Goal: Check status: Check status

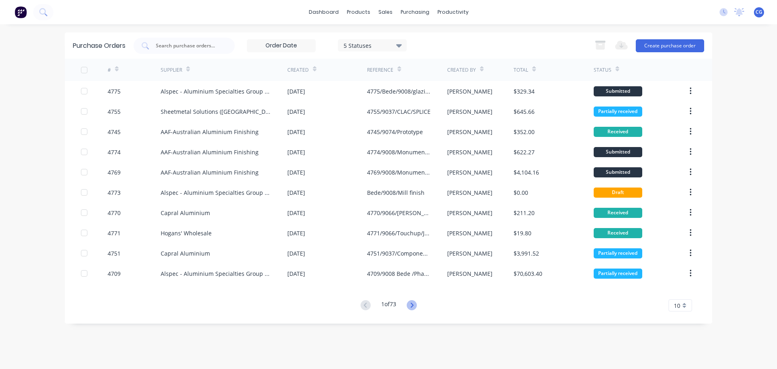
click at [413, 304] on icon at bounding box center [411, 304] width 3 height 5
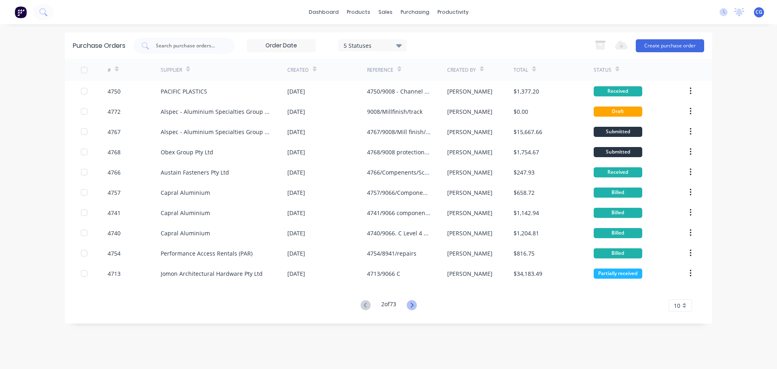
click at [413, 304] on icon at bounding box center [412, 305] width 10 height 10
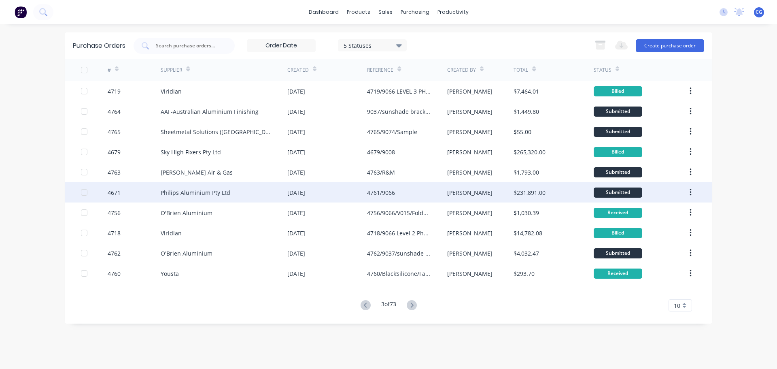
click at [196, 191] on div "Philips Aluminium Pty Ltd" at bounding box center [196, 192] width 70 height 8
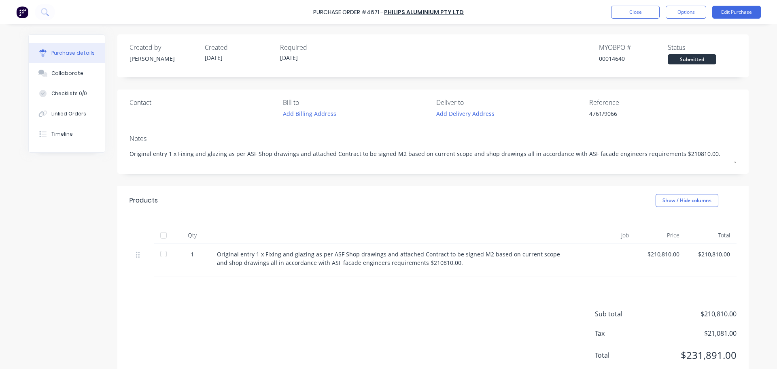
type textarea "x"
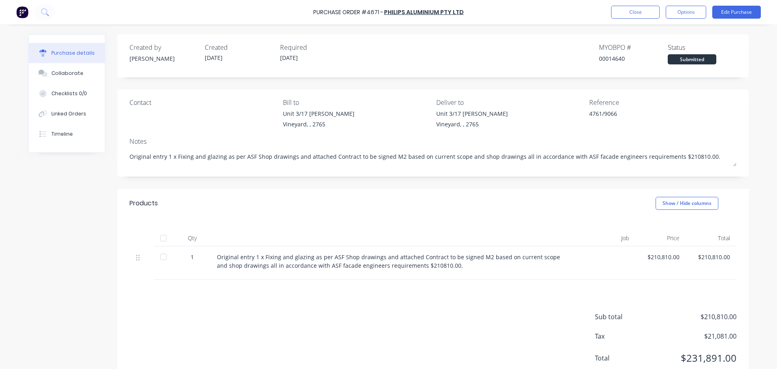
click at [635, 4] on div "Purchase Order #4671 - Philips Aluminium Pty Ltd Close Options Edit Purchase" at bounding box center [388, 12] width 777 height 24
click at [632, 8] on button "Close" at bounding box center [635, 12] width 49 height 13
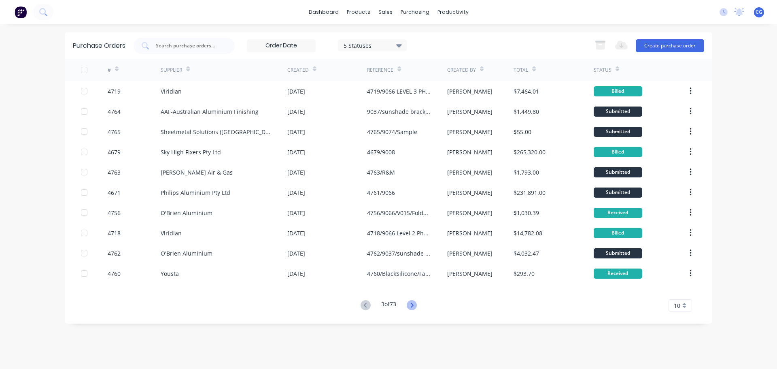
click at [413, 307] on icon at bounding box center [412, 305] width 10 height 10
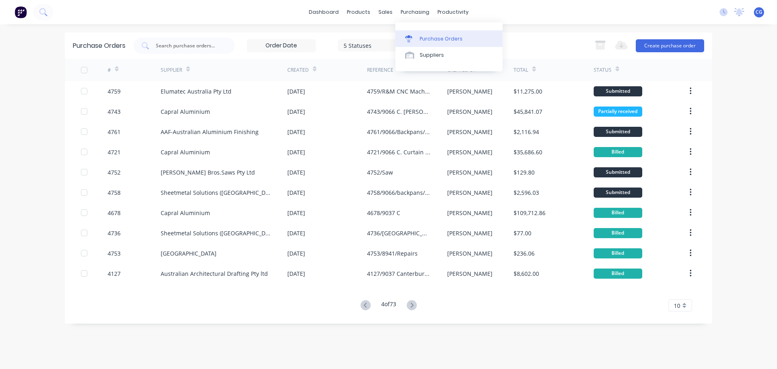
click at [428, 37] on div "Purchase Orders" at bounding box center [440, 38] width 43 height 7
click at [436, 36] on div "Purchase Orders" at bounding box center [440, 38] width 43 height 7
click at [436, 40] on div "Purchase Orders" at bounding box center [440, 38] width 43 height 7
click at [416, 12] on div "purchasing" at bounding box center [414, 12] width 37 height 12
click at [441, 37] on div "Purchase Orders" at bounding box center [440, 38] width 43 height 7
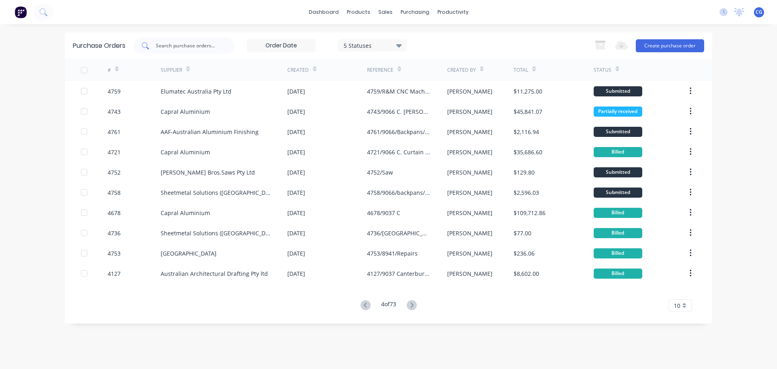
click at [178, 46] on input "text" at bounding box center [188, 46] width 67 height 8
type input "9066"
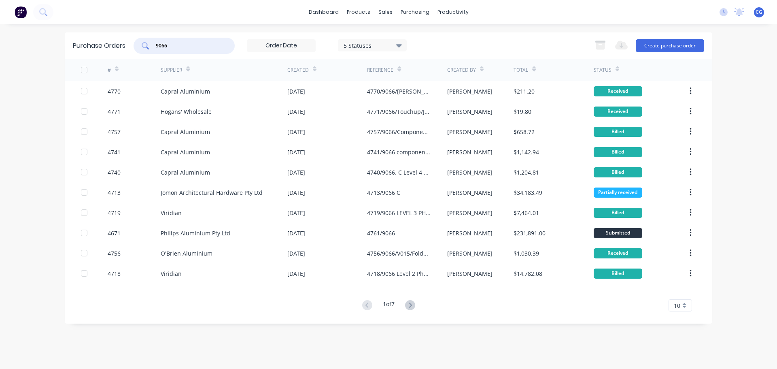
click at [413, 303] on icon at bounding box center [410, 305] width 10 height 10
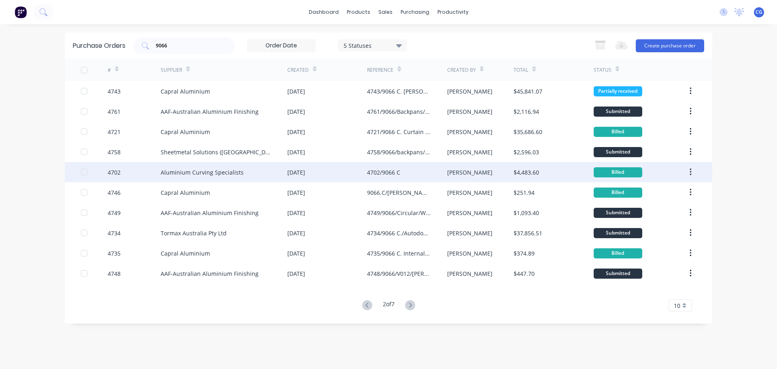
click at [238, 173] on div "Aluminium Curving Specialists" at bounding box center [202, 172] width 83 height 8
type textarea "x"
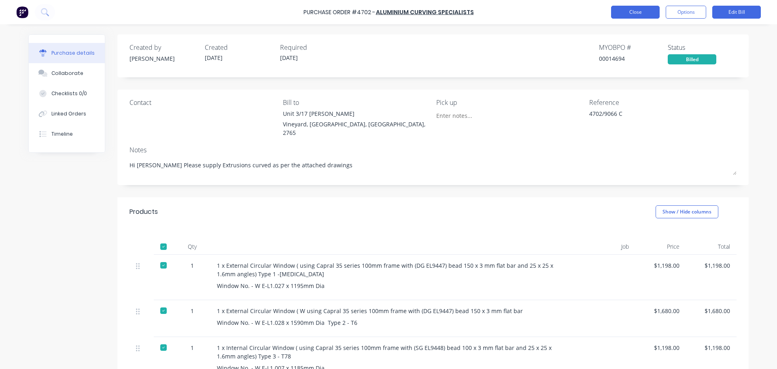
click at [638, 13] on button "Close" at bounding box center [635, 12] width 49 height 13
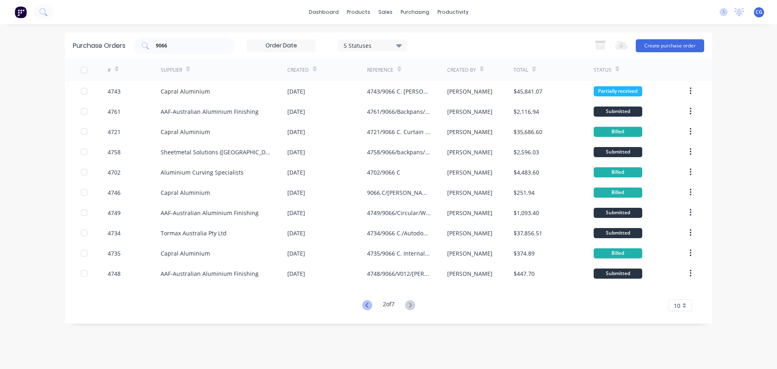
click at [366, 305] on icon at bounding box center [367, 305] width 10 height 10
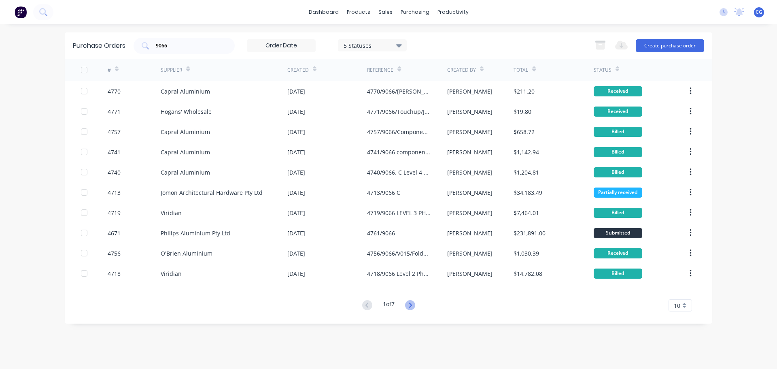
click at [411, 307] on icon at bounding box center [410, 305] width 10 height 10
